Goal: Information Seeking & Learning: Learn about a topic

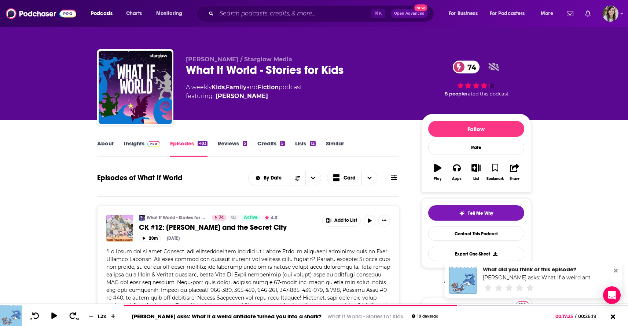
scroll to position [335, 0]
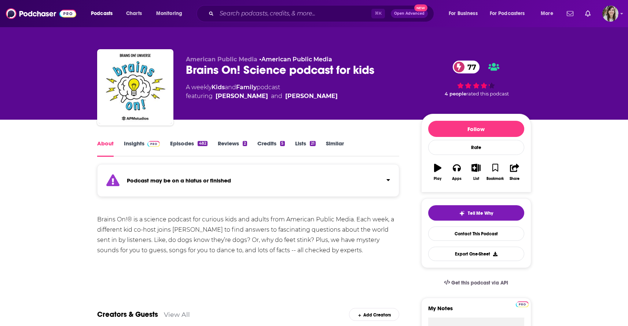
click at [184, 145] on link "Episodes 482" at bounding box center [188, 148] width 37 height 17
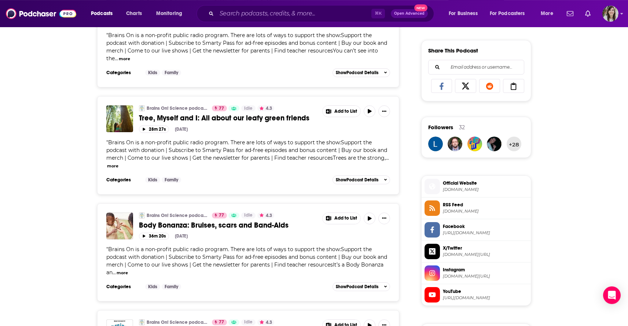
scroll to position [452, 0]
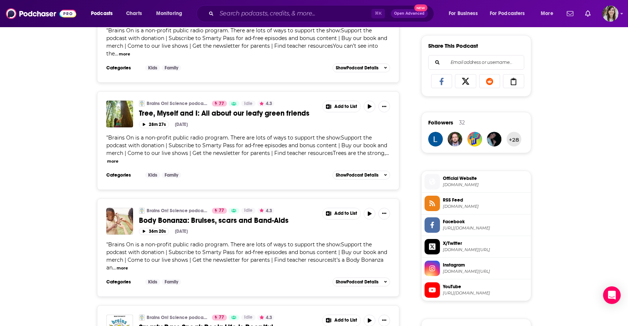
click at [459, 182] on span "Official Website" at bounding box center [485, 178] width 85 height 7
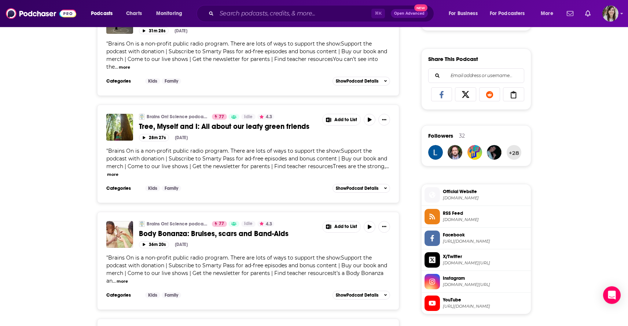
scroll to position [511, 0]
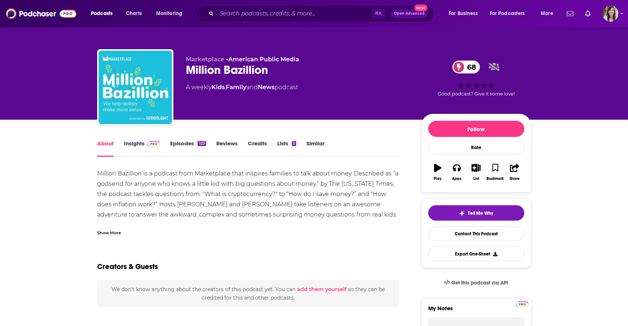
click at [175, 150] on link "Episodes 123" at bounding box center [188, 148] width 36 height 17
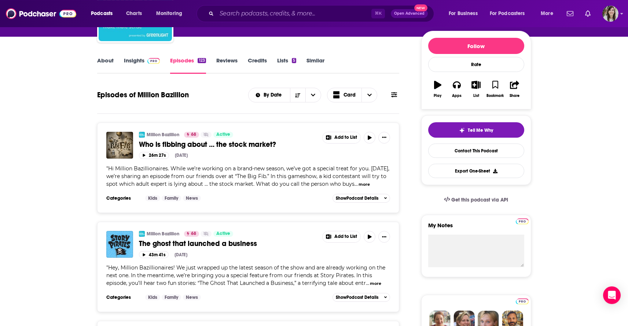
scroll to position [88, 0]
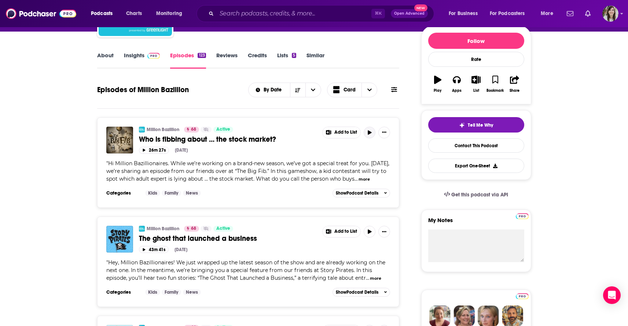
click at [371, 131] on icon "button" at bounding box center [370, 132] width 6 height 4
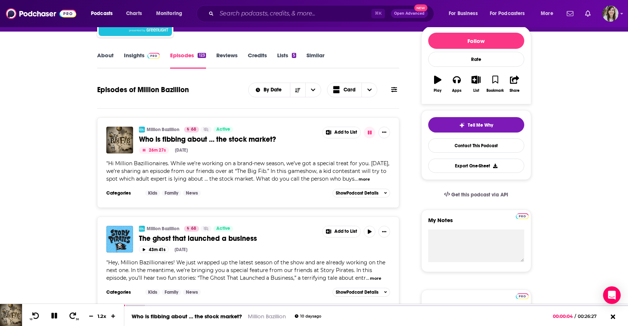
click at [363, 181] on button "more" at bounding box center [364, 179] width 11 height 6
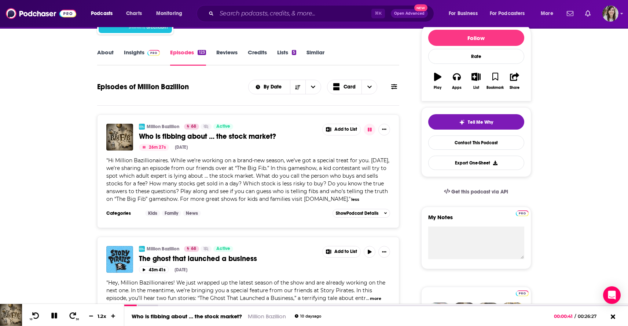
scroll to position [94, 0]
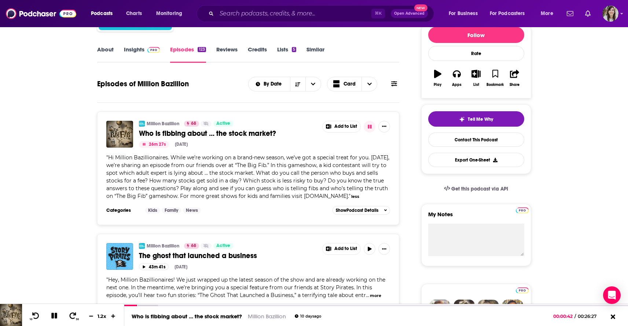
click at [371, 128] on icon "button" at bounding box center [370, 127] width 4 height 4
